Goal: Book appointment/travel/reservation

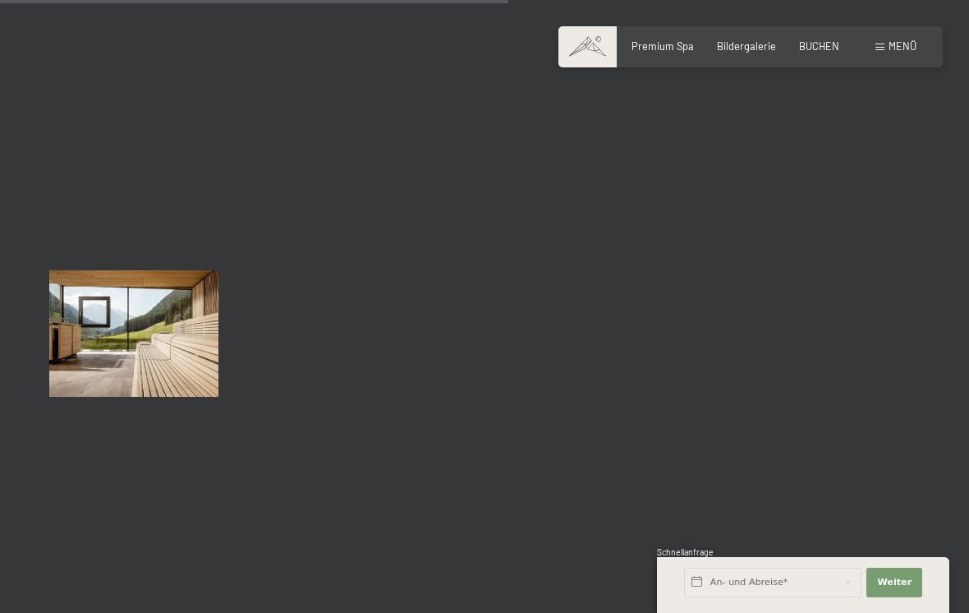
scroll to position [7256, 0]
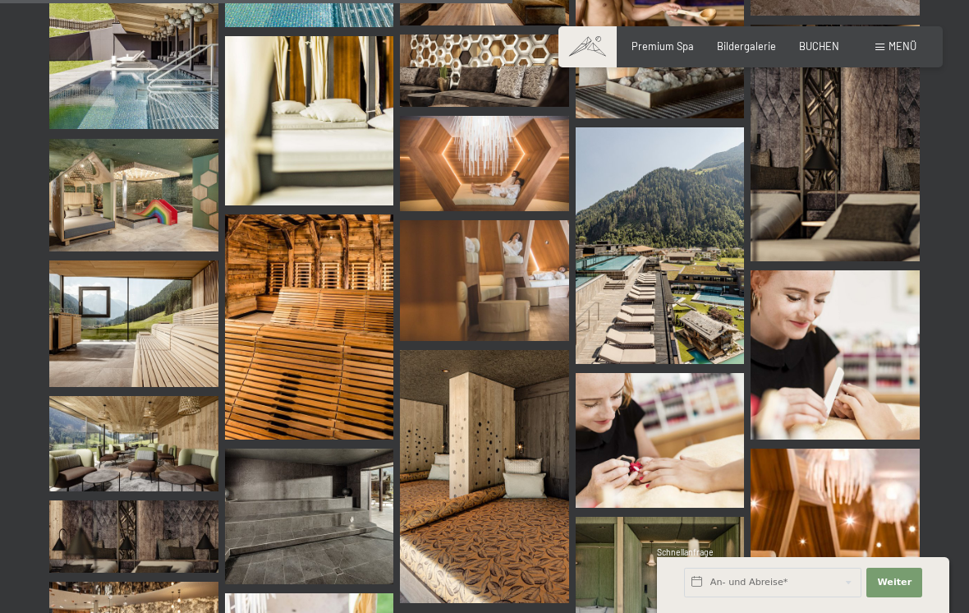
click at [515, 144] on img at bounding box center [484, 163] width 169 height 95
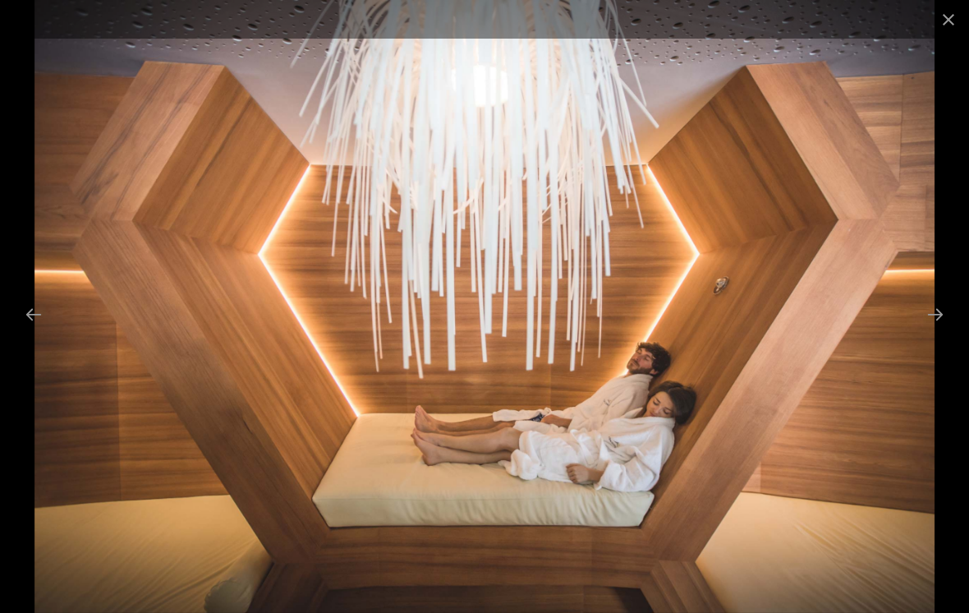
click at [949, 16] on button "Close gallery" at bounding box center [948, 19] width 41 height 39
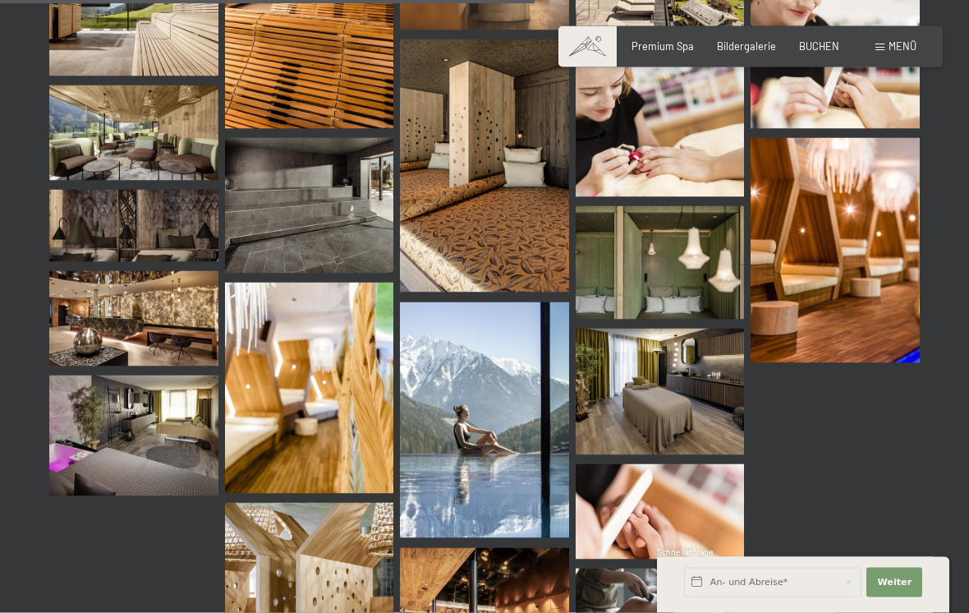
scroll to position [7567, 0]
click at [860, 280] on img at bounding box center [835, 249] width 169 height 225
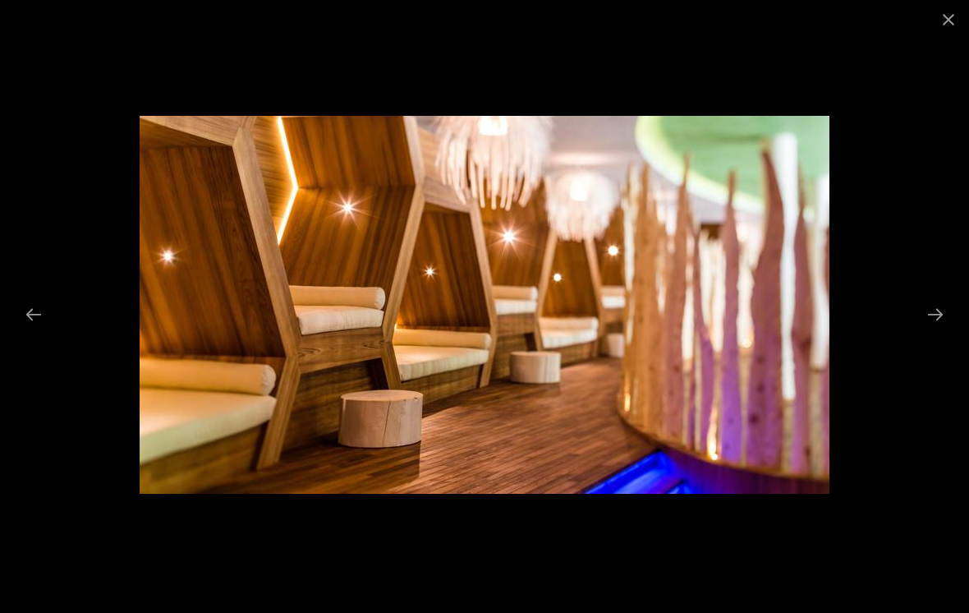
click at [934, 6] on button "Close gallery" at bounding box center [948, 19] width 41 height 39
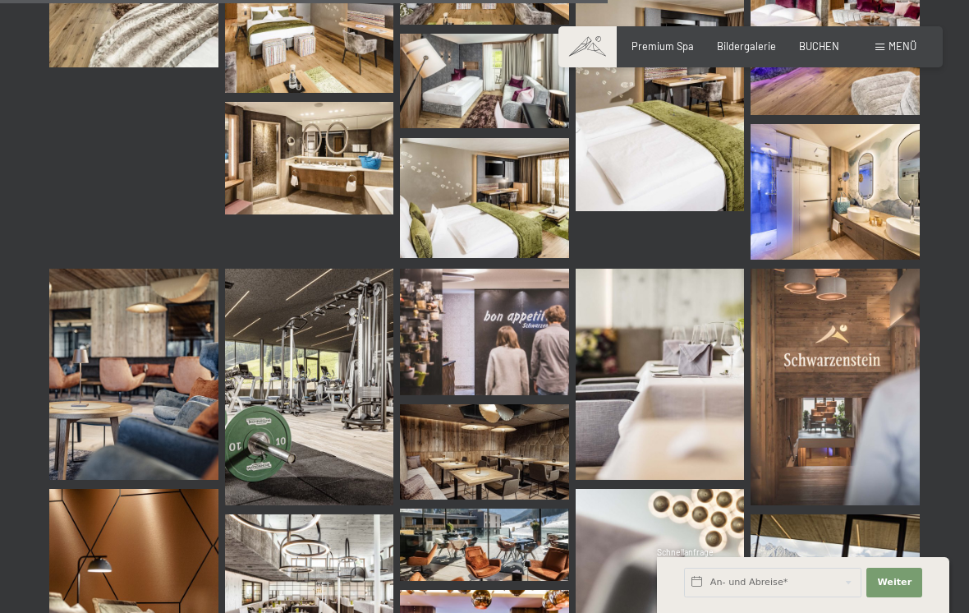
scroll to position [8605, 0]
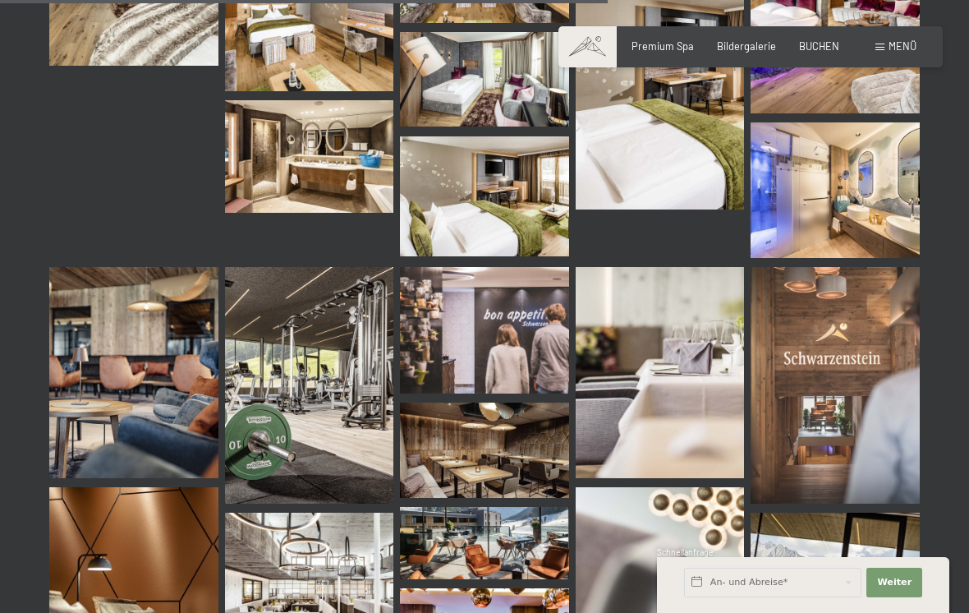
click at [290, 348] on img at bounding box center [309, 385] width 169 height 237
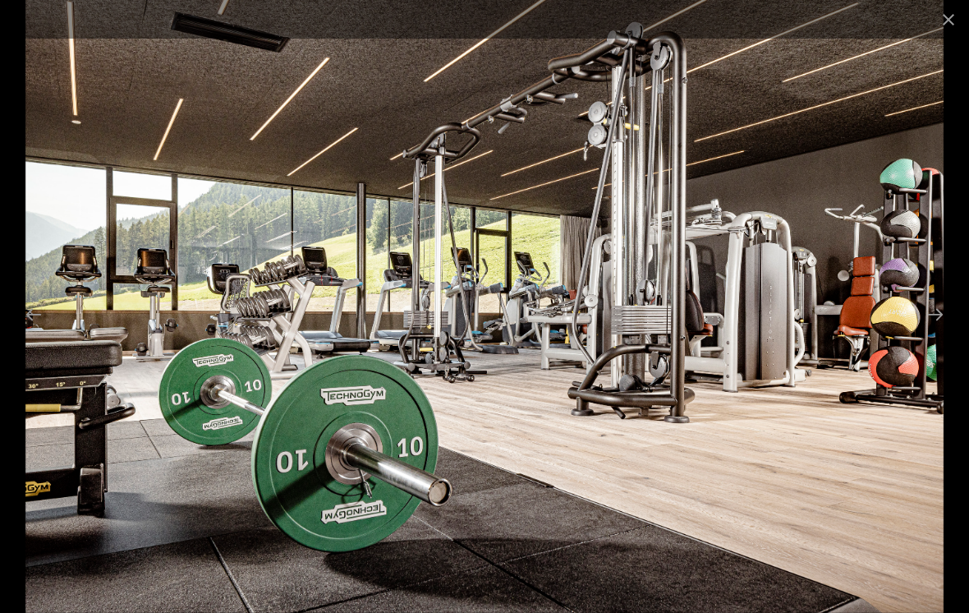
click at [945, 18] on button "Close gallery" at bounding box center [948, 19] width 41 height 39
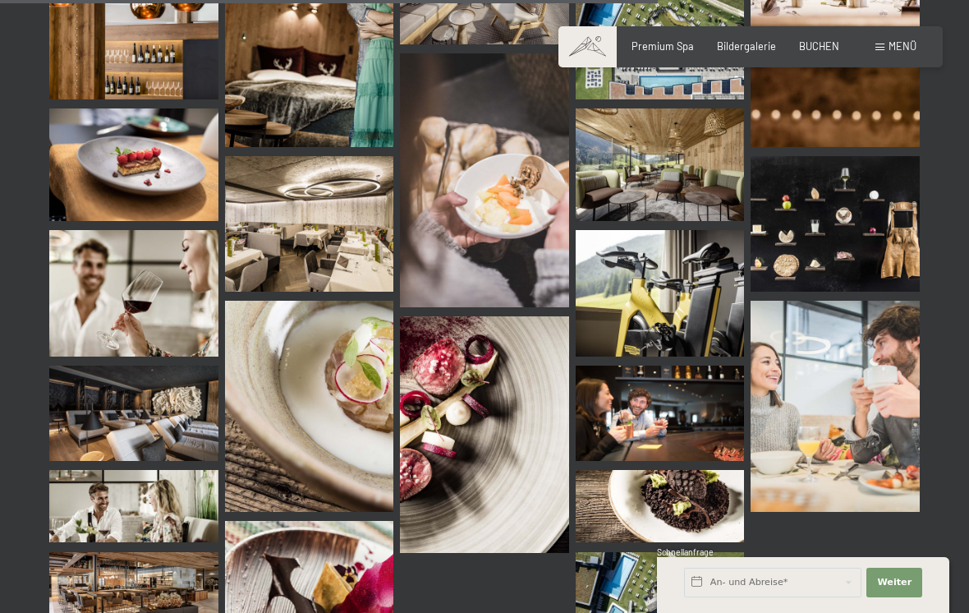
scroll to position [9405, 0]
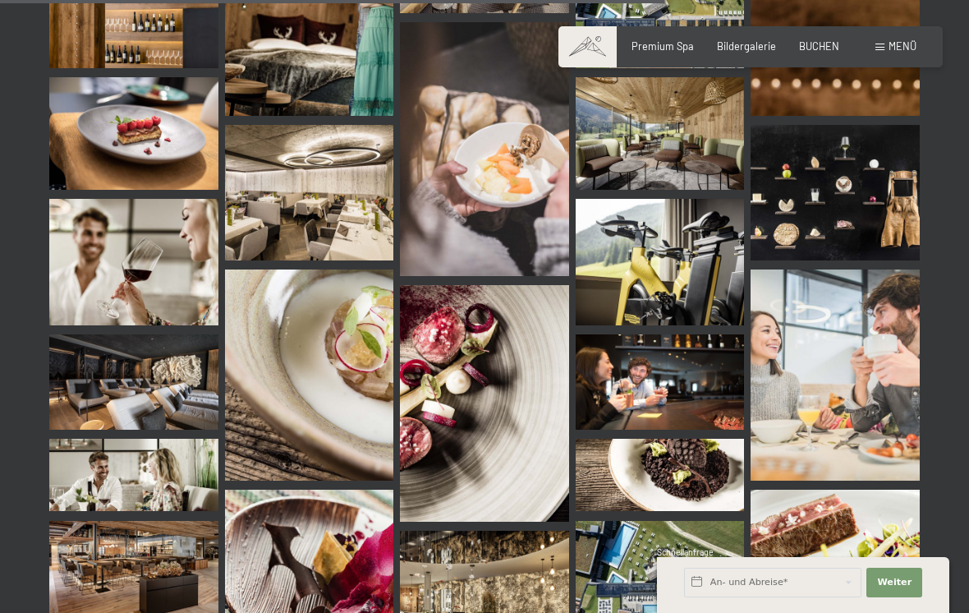
click at [655, 250] on img at bounding box center [660, 262] width 169 height 126
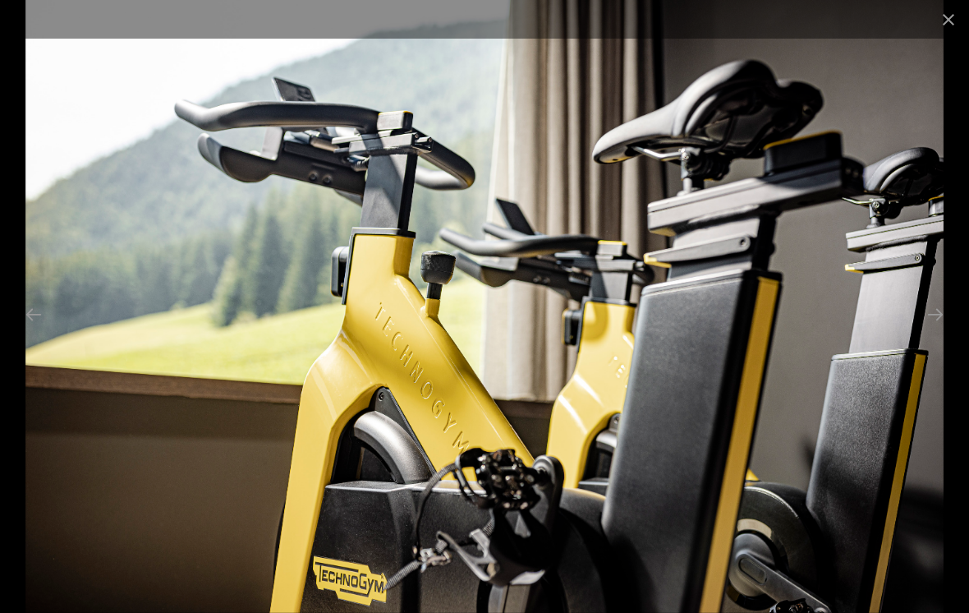
click at [936, 21] on button "Close gallery" at bounding box center [948, 19] width 41 height 39
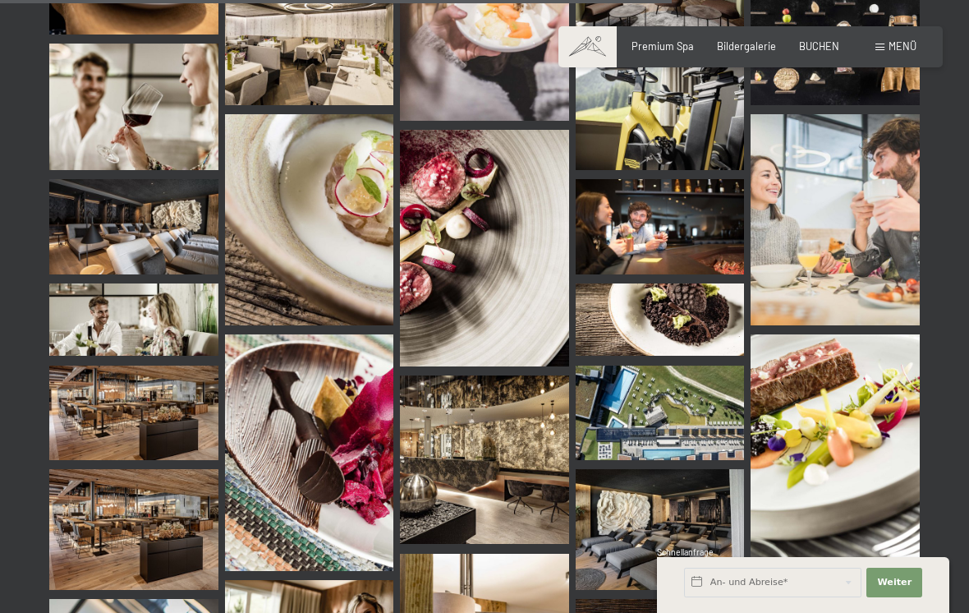
scroll to position [9561, 0]
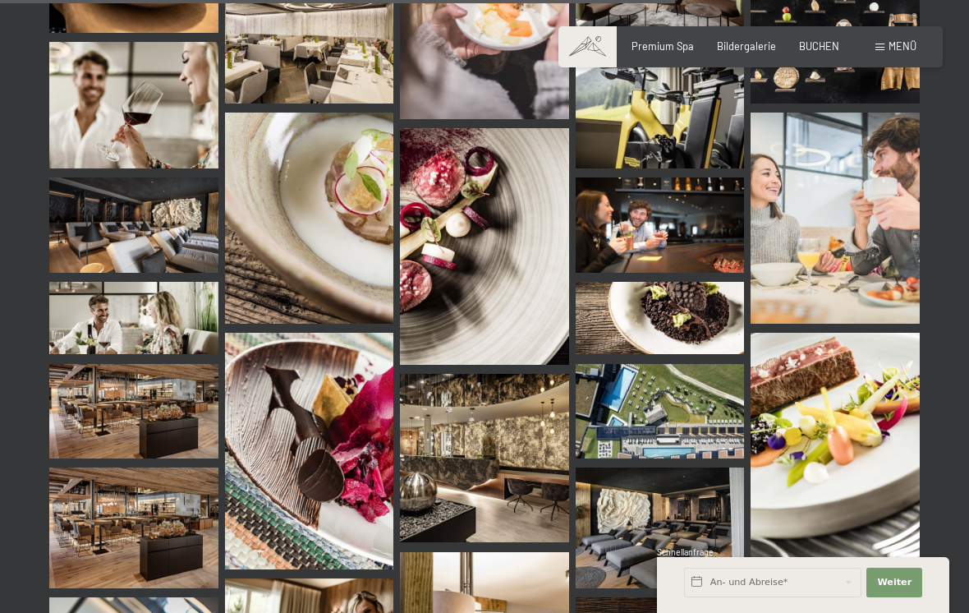
click at [165, 376] on img at bounding box center [133, 411] width 169 height 95
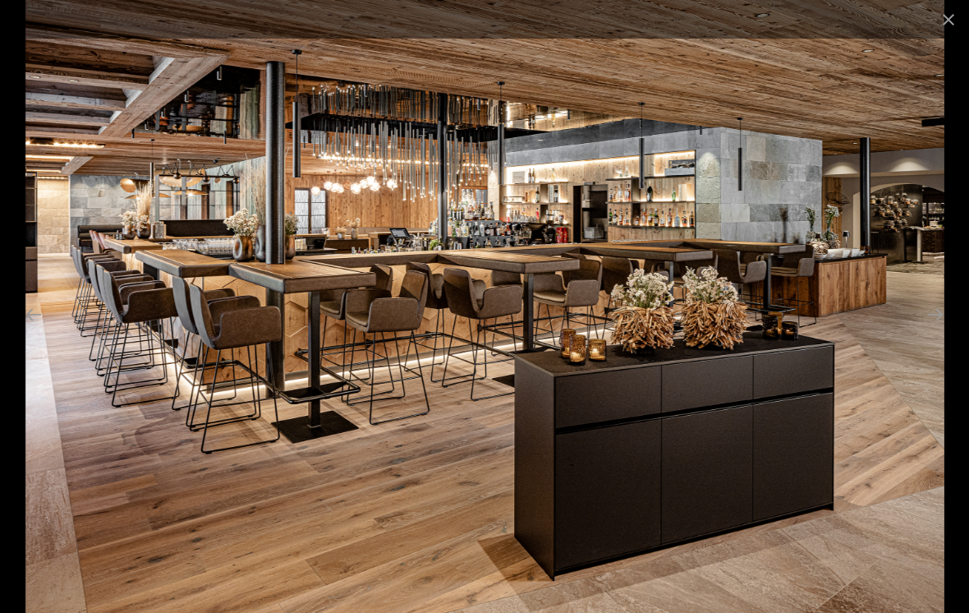
click at [947, 22] on button "Close gallery" at bounding box center [948, 19] width 41 height 39
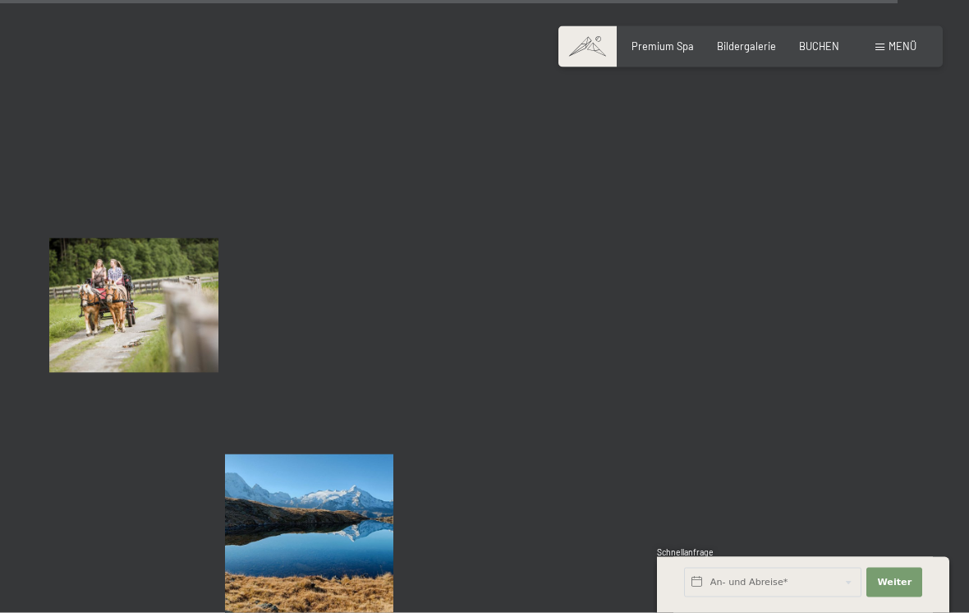
scroll to position [12708, 0]
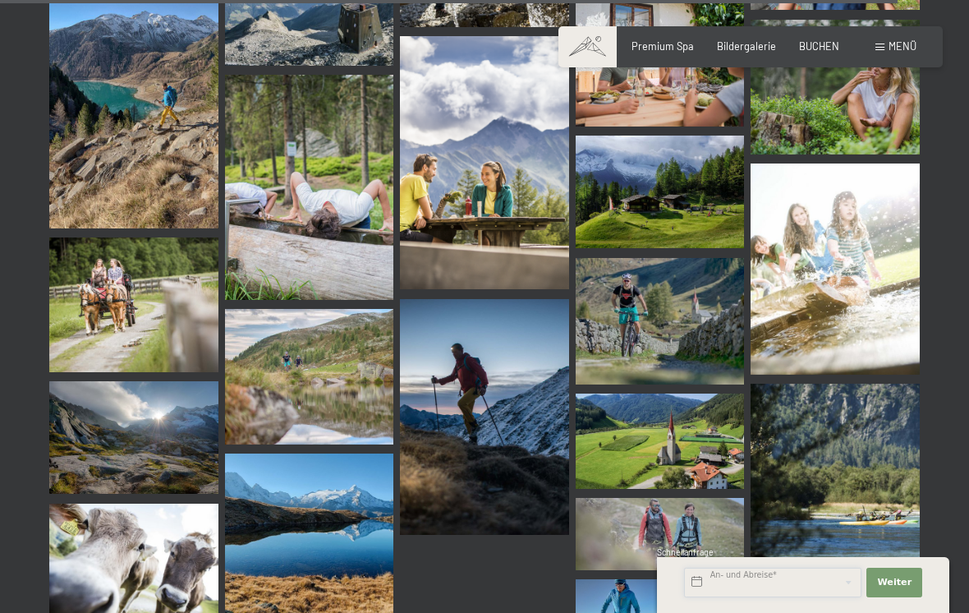
click at [789, 597] on input "text" at bounding box center [772, 583] width 177 height 30
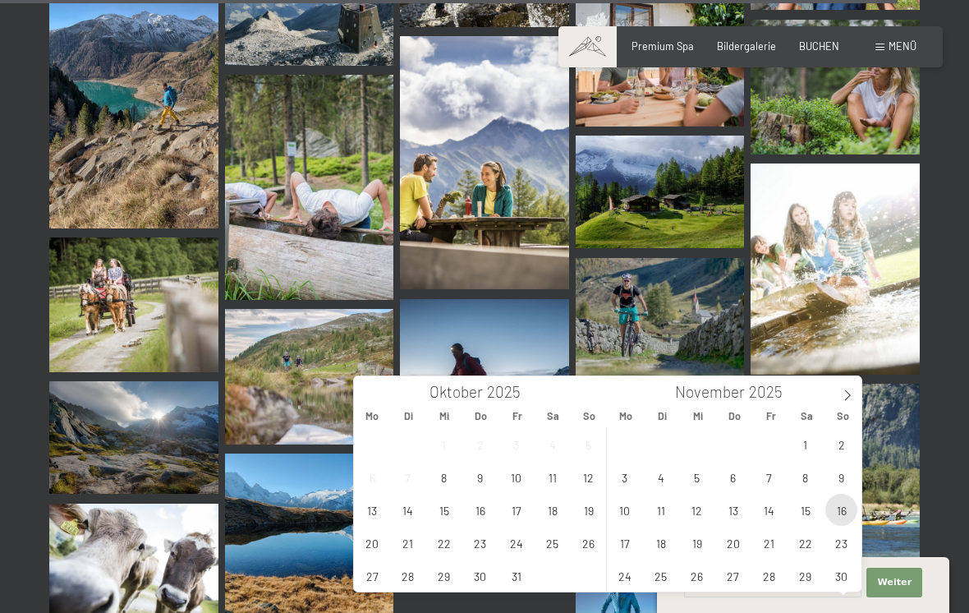
click at [837, 514] on span "16" at bounding box center [841, 510] width 32 height 32
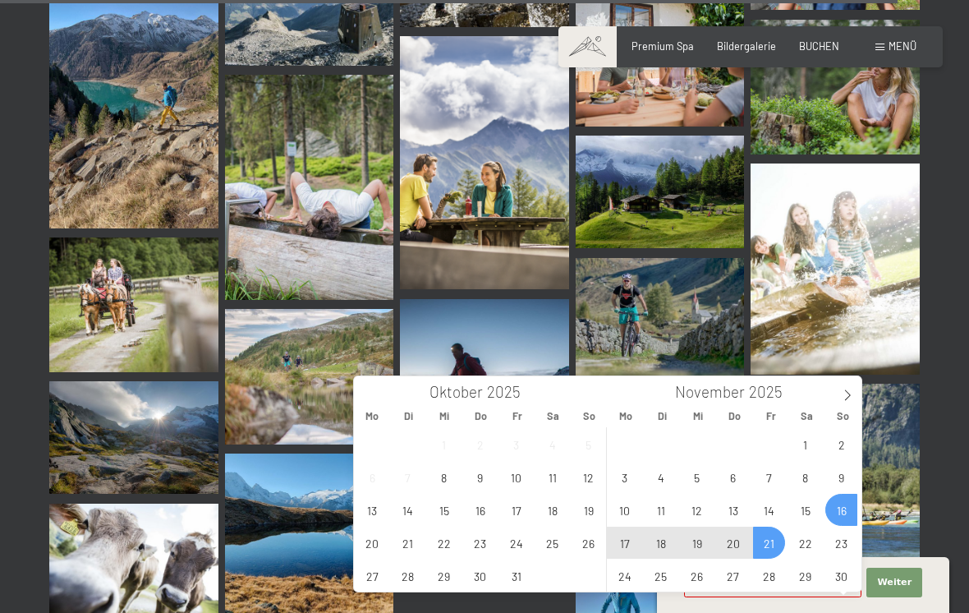
click at [765, 549] on span "21" at bounding box center [769, 542] width 32 height 32
type input "So. [DATE] - [DATE]"
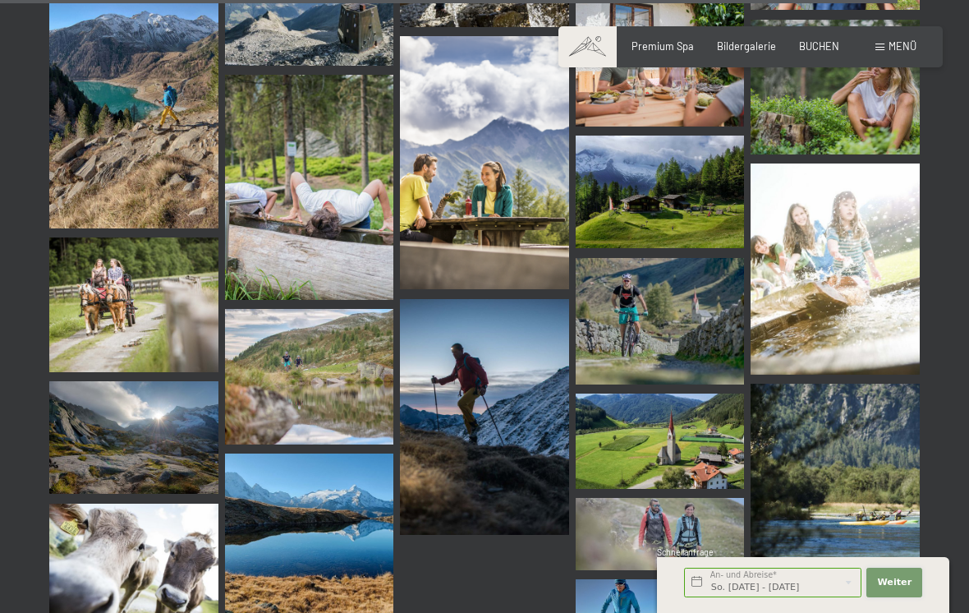
click at [902, 589] on span "Weiter" at bounding box center [894, 582] width 34 height 13
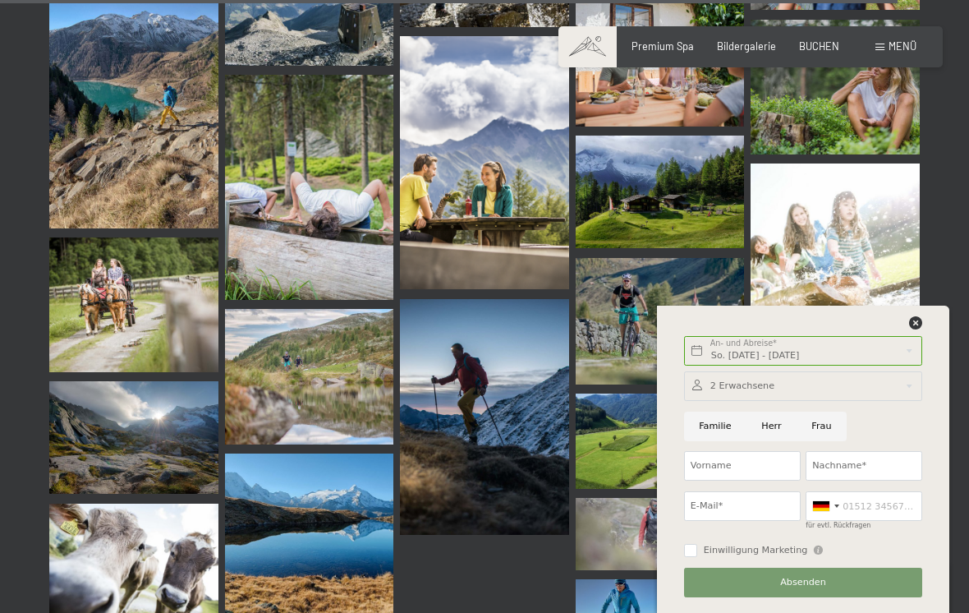
click at [896, 52] on span "Menü" at bounding box center [903, 45] width 28 height 13
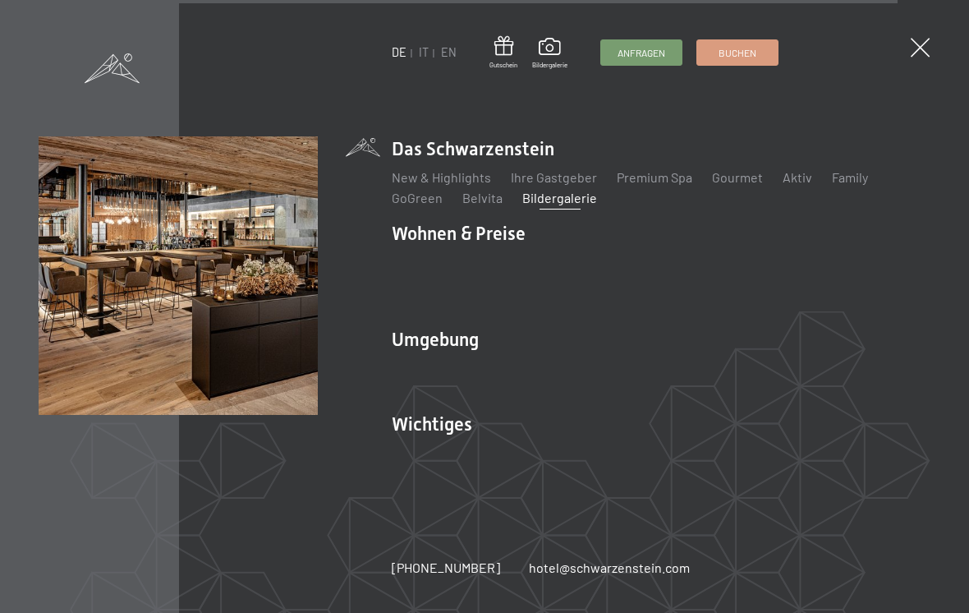
click at [918, 42] on span at bounding box center [920, 47] width 19 height 19
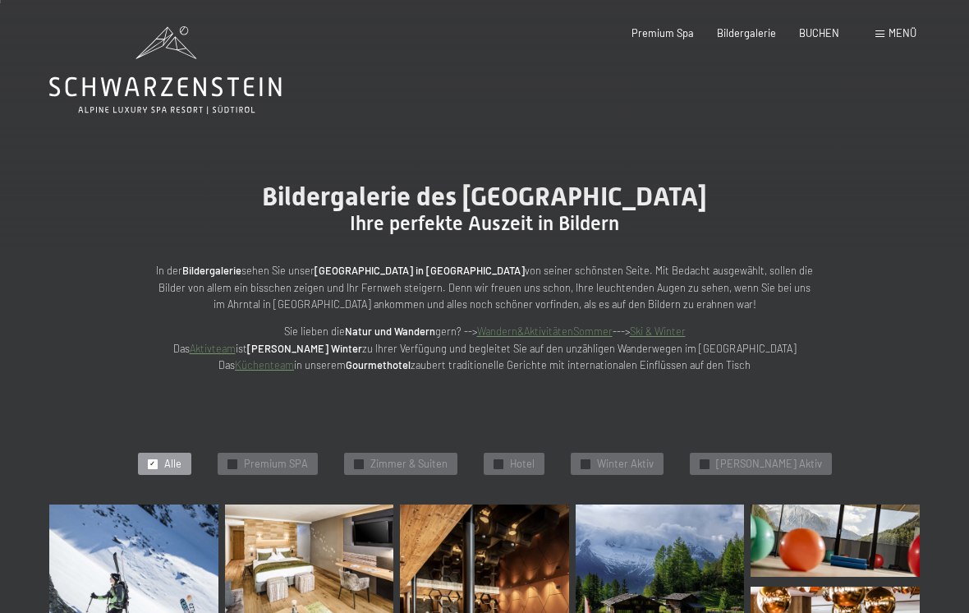
scroll to position [0, 0]
